Goal: Task Accomplishment & Management: Complete application form

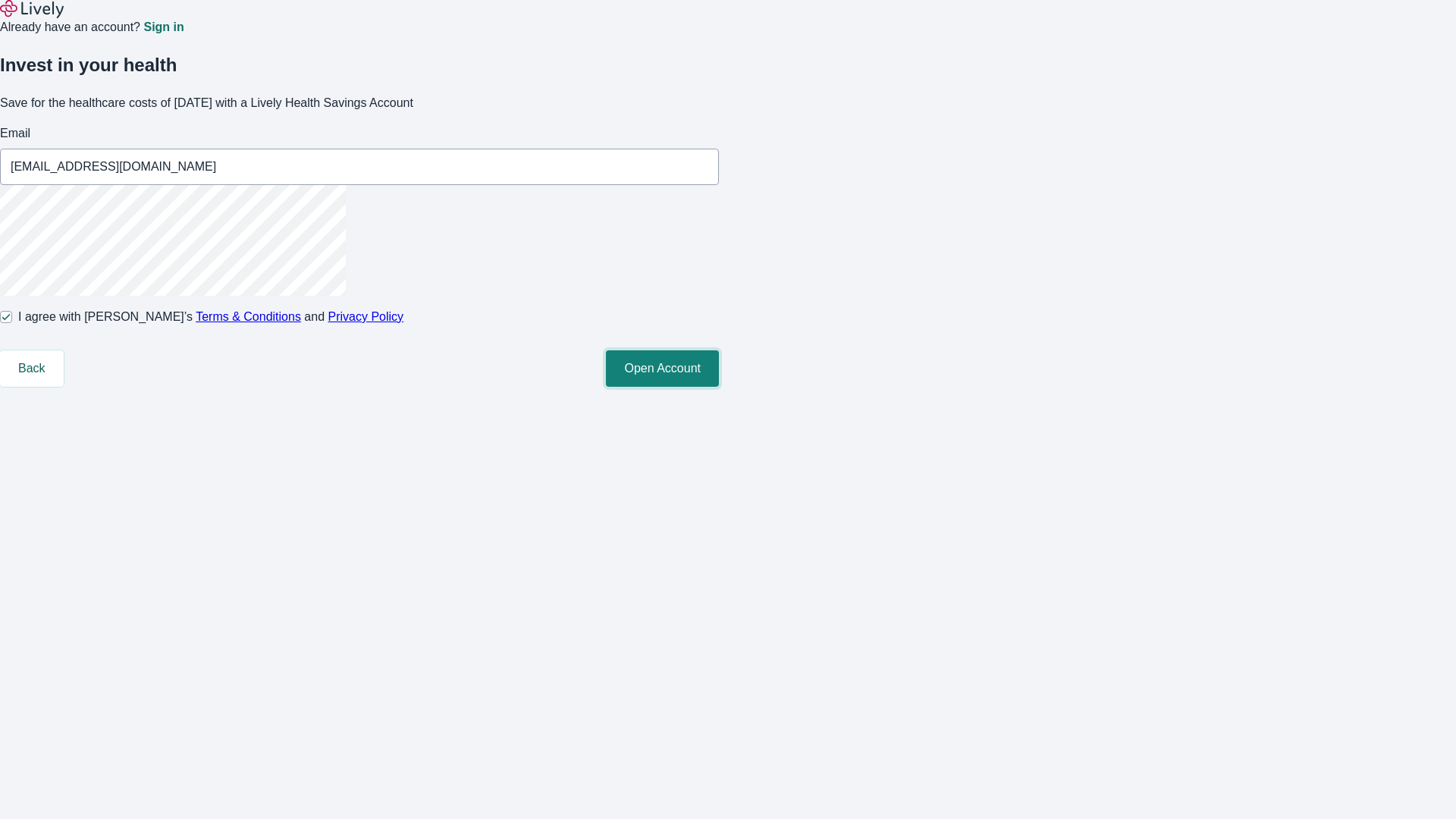
click at [719, 387] on button "Open Account" at bounding box center [662, 368] width 113 height 36
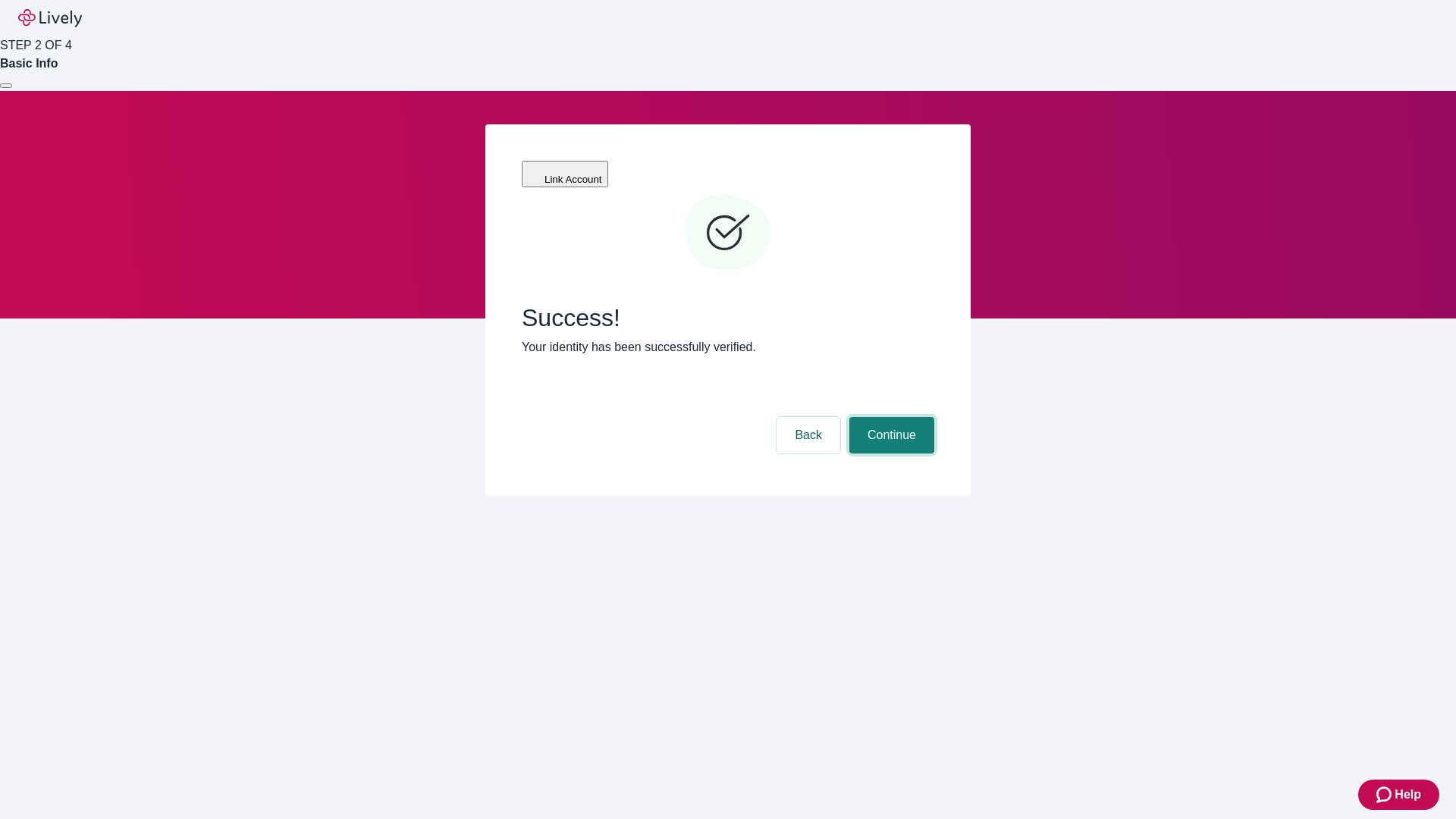
click at [890, 417] on button "Continue" at bounding box center [891, 435] width 85 height 36
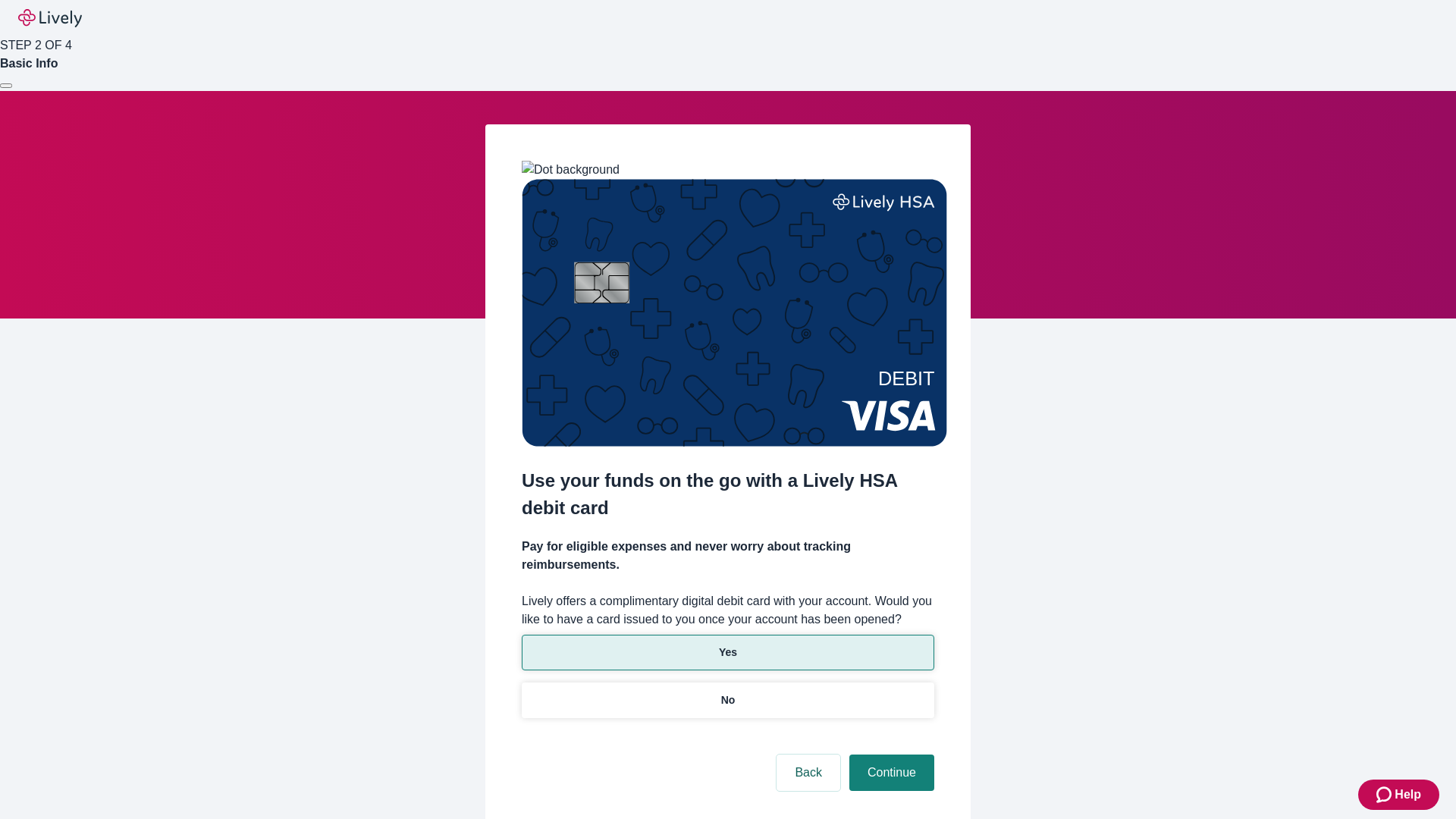
click at [727, 644] on p "Yes" at bounding box center [728, 652] width 18 height 16
click at [890, 754] on button "Continue" at bounding box center [891, 772] width 85 height 36
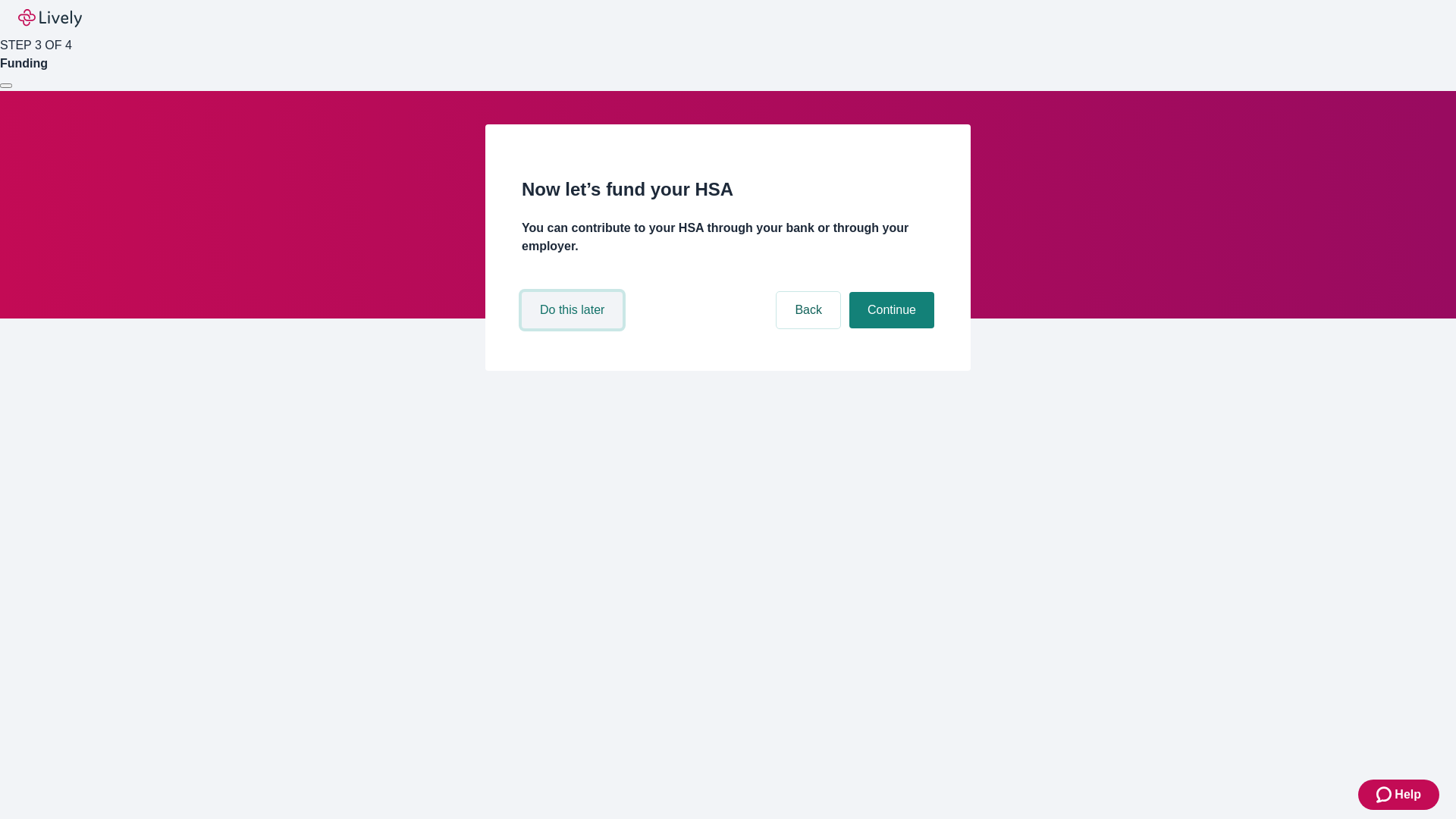
click at [574, 328] on button "Do this later" at bounding box center [572, 310] width 101 height 36
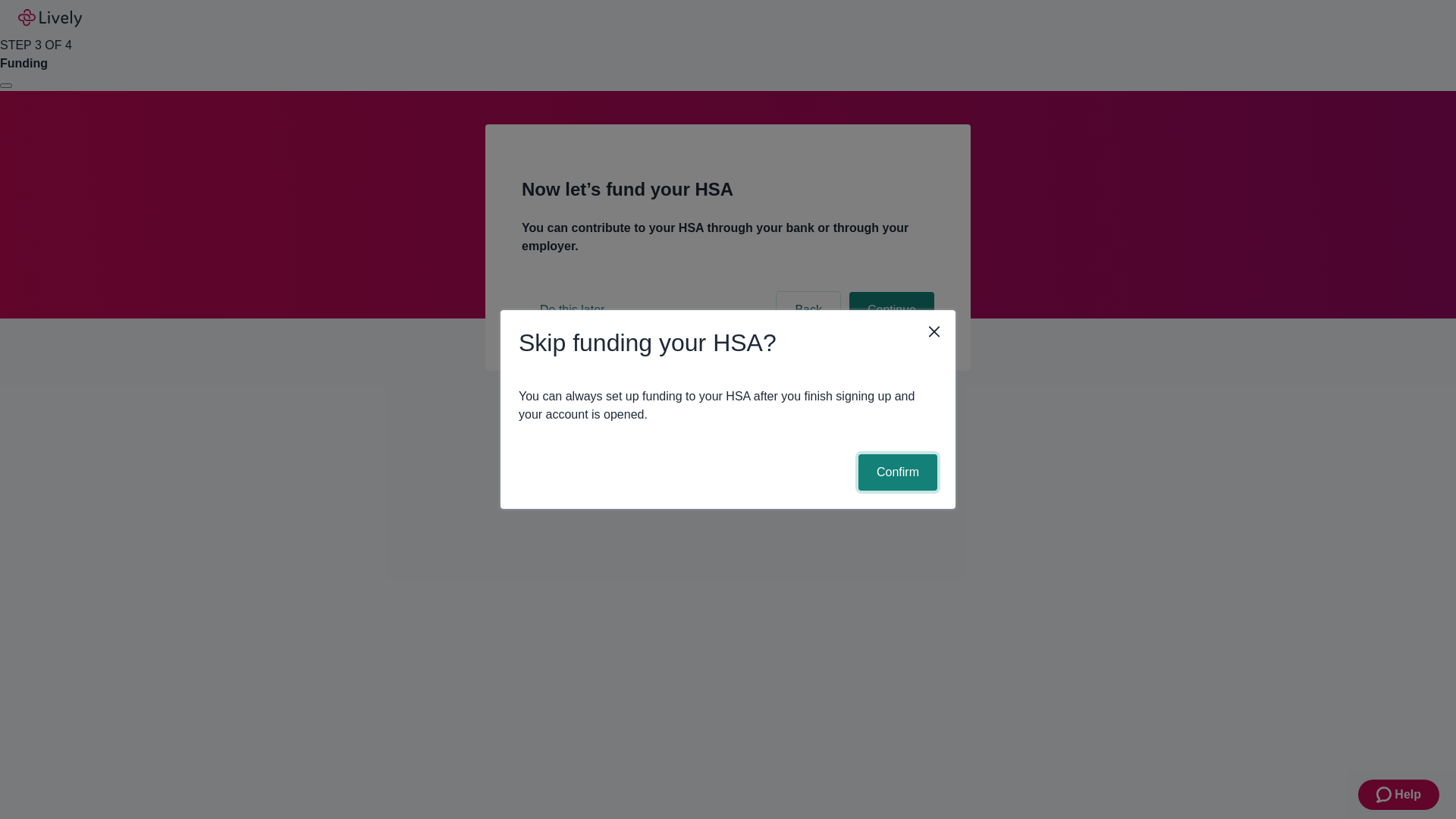
click at [895, 472] on button "Confirm" at bounding box center [898, 472] width 79 height 36
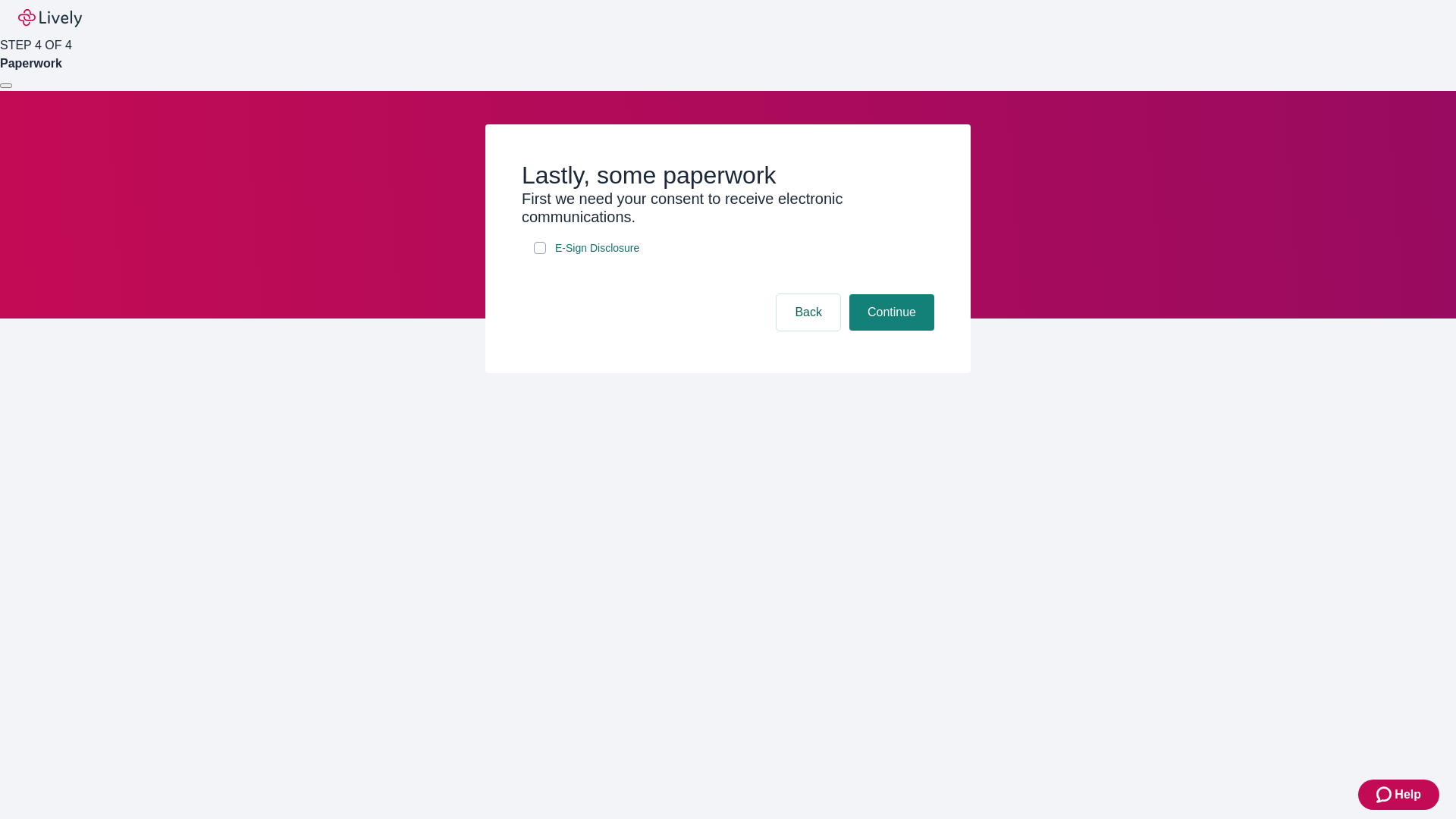
click at [540, 254] on input "E-Sign Disclosure" at bounding box center [539, 247] width 12 height 12
checkbox input "true"
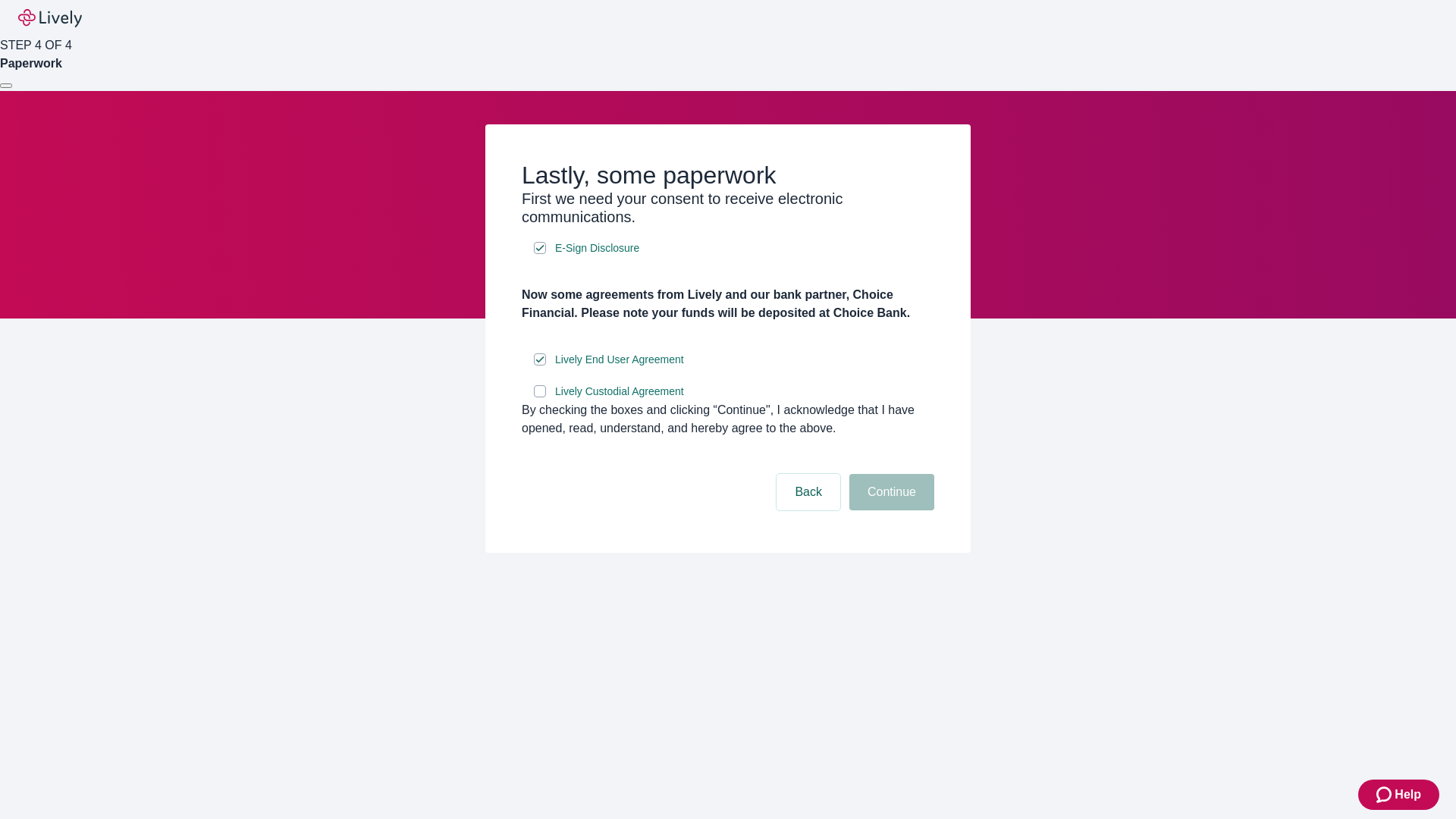
click at [540, 397] on input "Lively Custodial Agreement" at bounding box center [539, 391] width 12 height 12
checkbox input "true"
click at [890, 510] on button "Continue" at bounding box center [891, 492] width 85 height 36
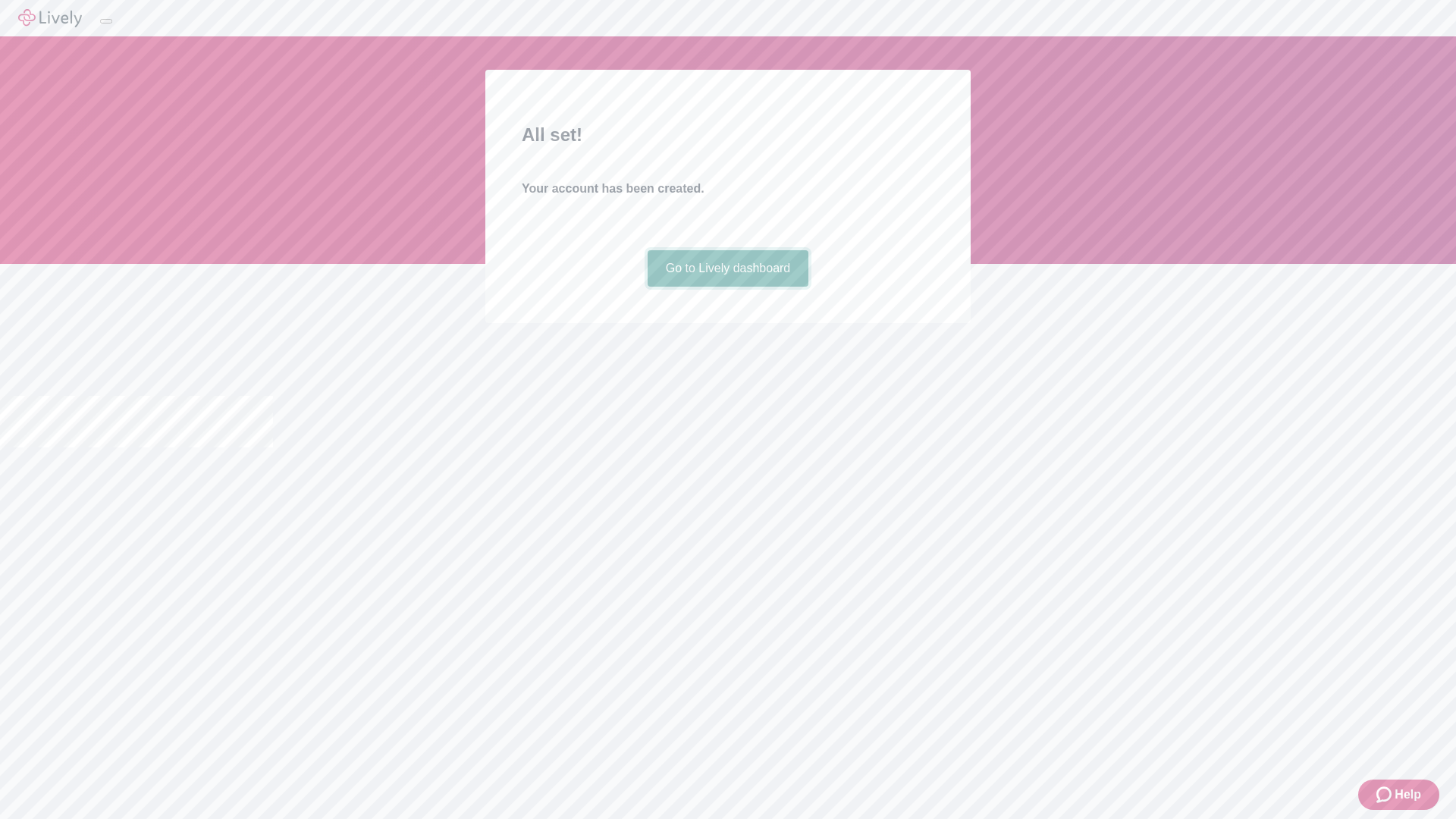
click at [727, 286] on link "Go to Lively dashboard" at bounding box center [728, 268] width 161 height 36
